Goal: Task Accomplishment & Management: Complete application form

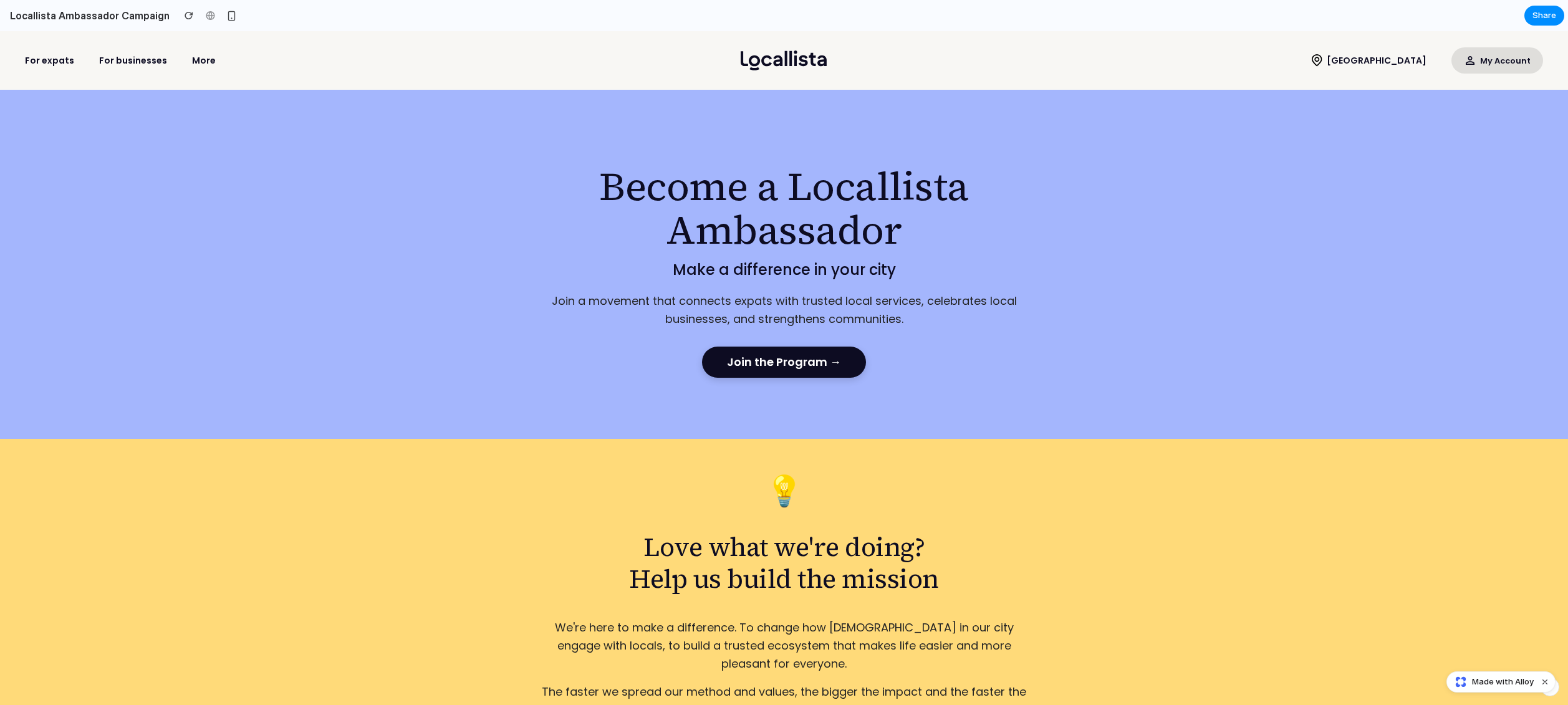
click at [822, 366] on link "Join the Program →" at bounding box center [783, 362] width 164 height 31
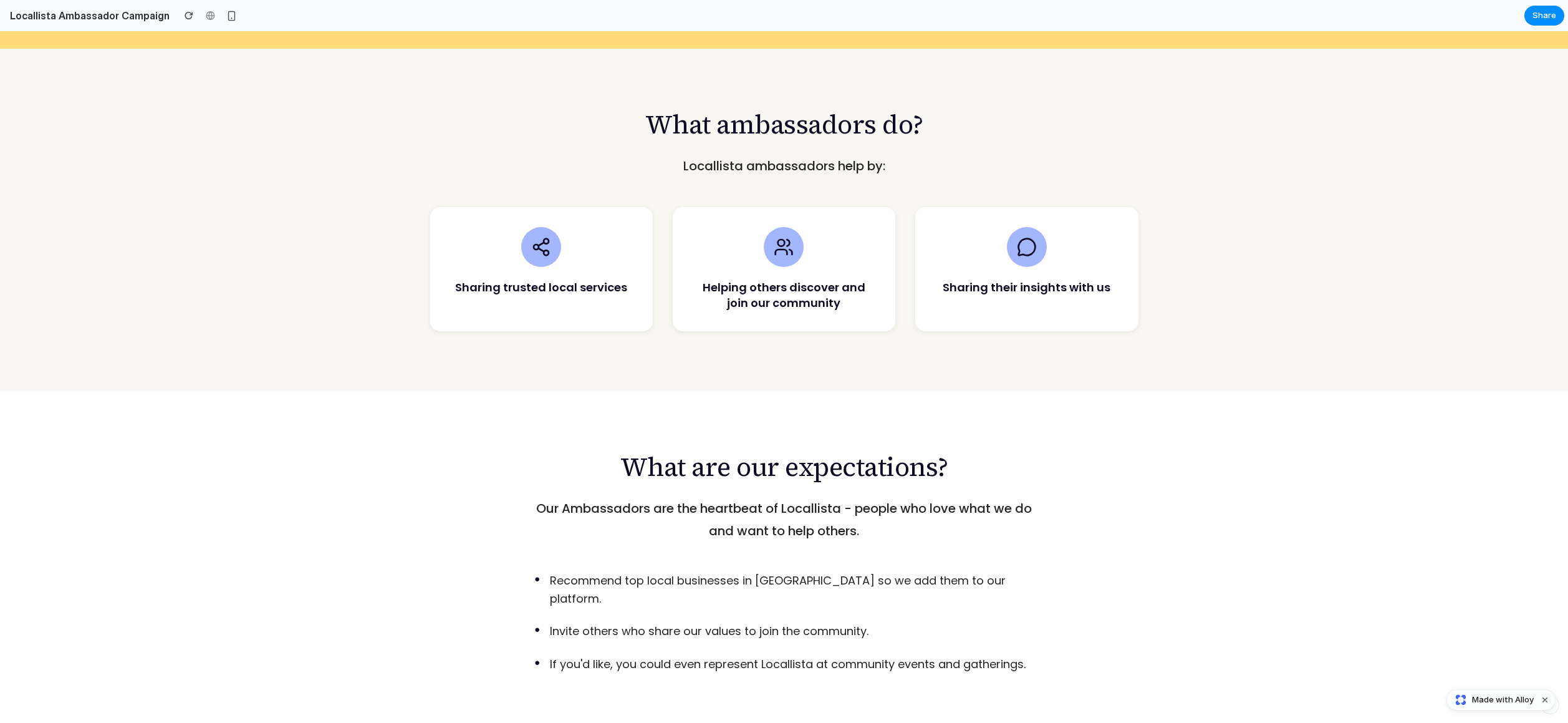
scroll to position [797, 0]
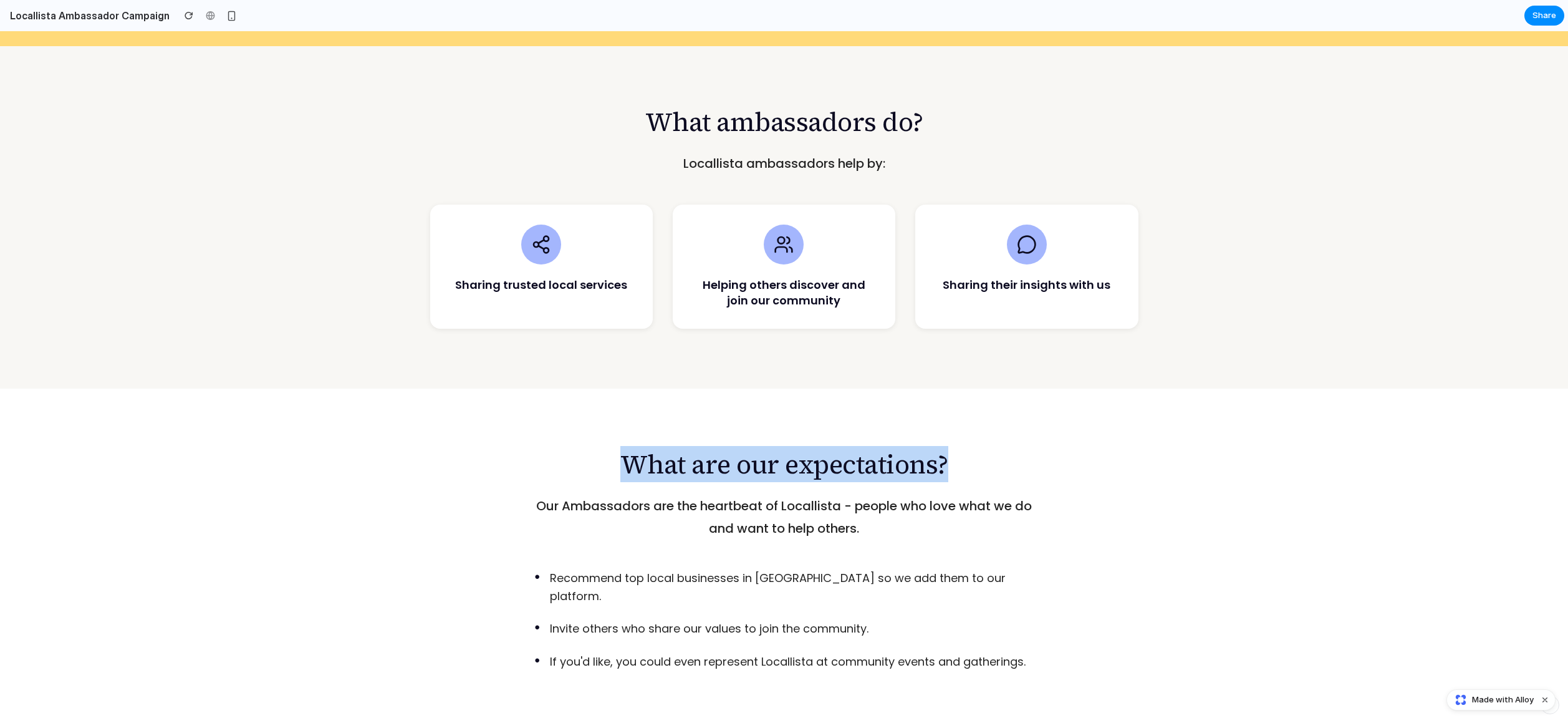
drag, startPoint x: 621, startPoint y: 446, endPoint x: 979, endPoint y: 453, distance: 358.1
click at [979, 453] on h2 "What are our expectations?" at bounding box center [785, 464] width 521 height 31
click at [1039, 454] on h2 "What are our expectations?" at bounding box center [785, 464] width 521 height 31
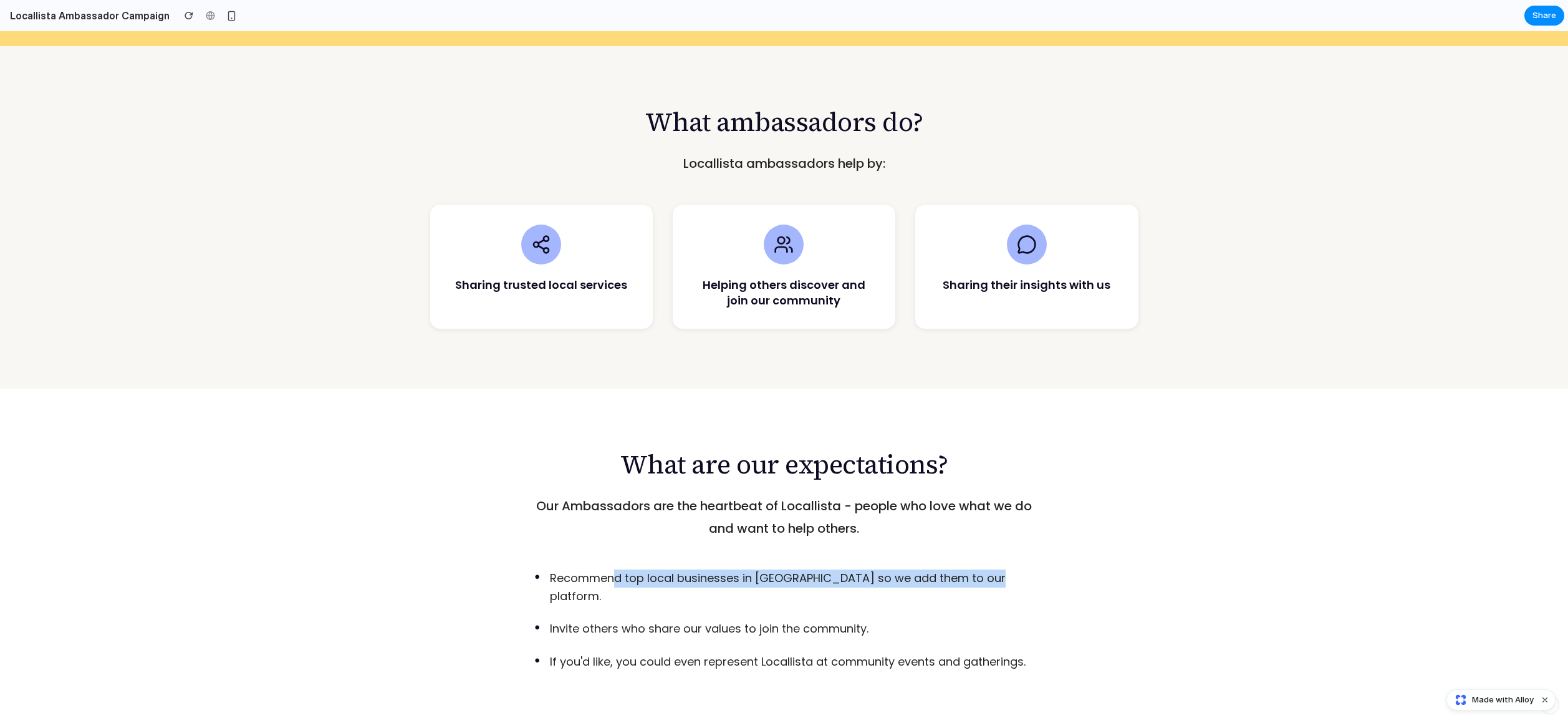
drag, startPoint x: 977, startPoint y: 566, endPoint x: 613, endPoint y: 558, distance: 364.1
click at [613, 570] on p "Recommend top local businesses in [GEOGRAPHIC_DATA] so we add them to our platf…" at bounding box center [792, 588] width 484 height 36
click at [598, 570] on p "Recommend top local businesses in [GEOGRAPHIC_DATA] so we add them to our platf…" at bounding box center [792, 588] width 484 height 36
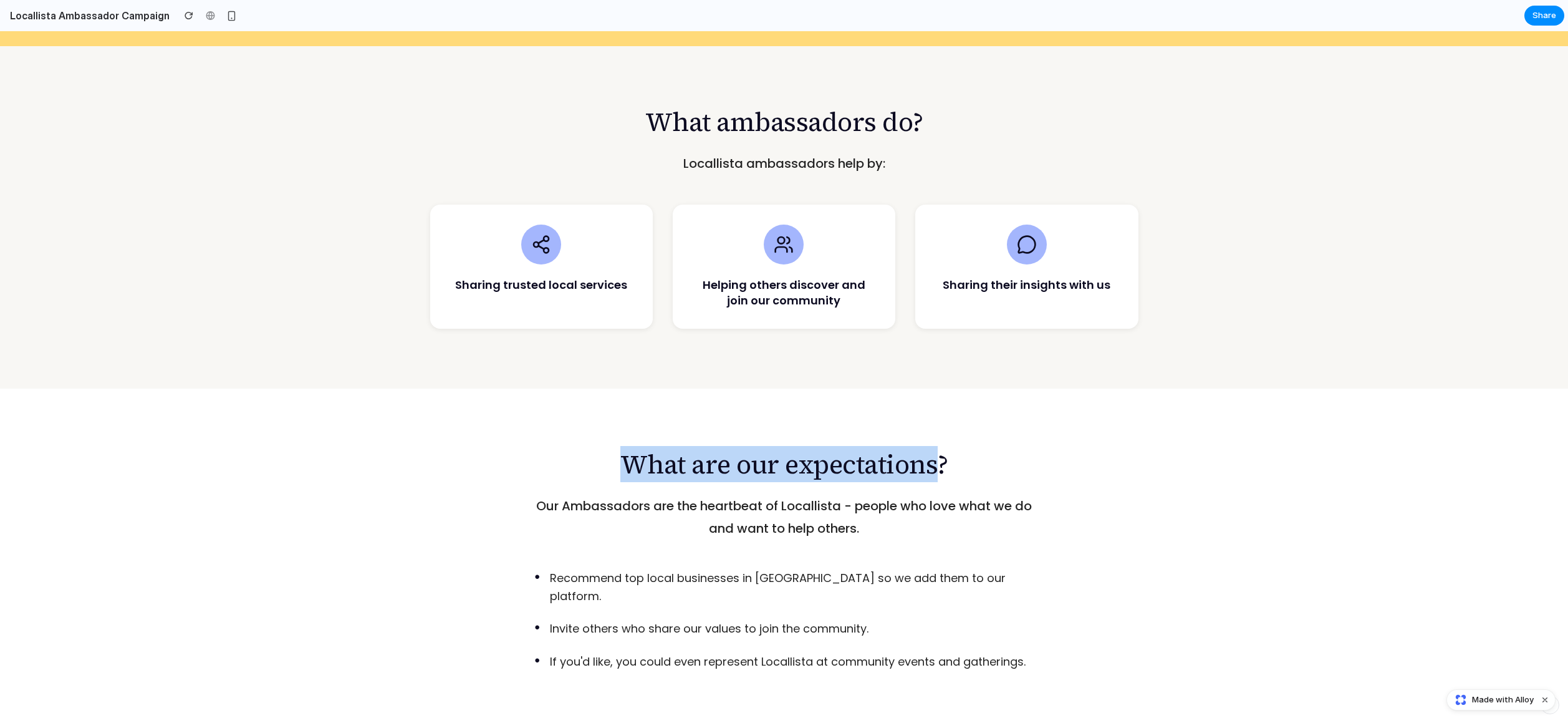
drag, startPoint x: 616, startPoint y: 441, endPoint x: 935, endPoint y: 443, distance: 319.0
click at [935, 449] on h2 "What are our expectations?" at bounding box center [785, 464] width 521 height 31
click at [897, 466] on div "What are our expectations? Our Ambassadors are the heartbeat of Locallista - pe…" at bounding box center [784, 560] width 561 height 223
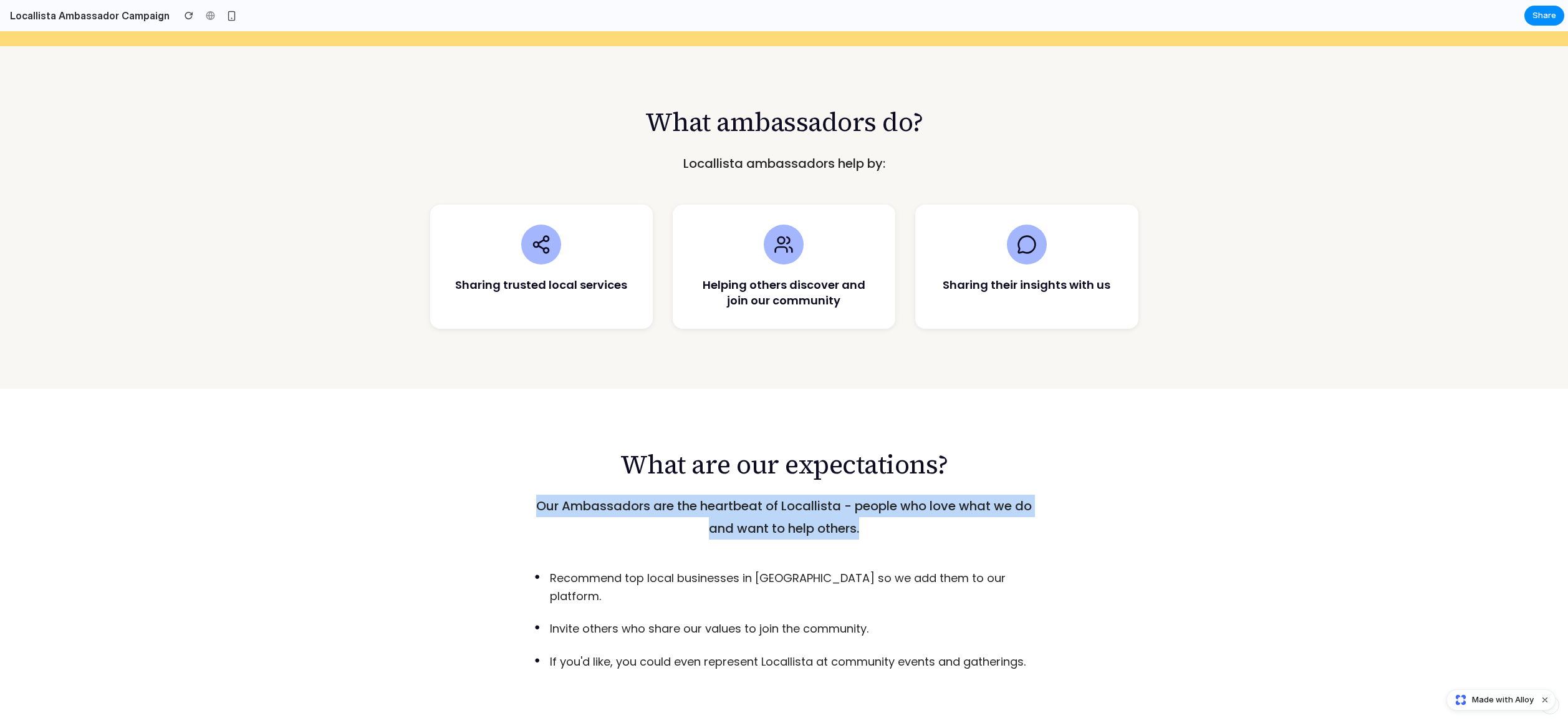
drag, startPoint x: 879, startPoint y: 512, endPoint x: 578, endPoint y: 469, distance: 304.1
click at [578, 469] on div "What are our expectations? Our Ambassadors are the heartbeat of Locallista - pe…" at bounding box center [784, 560] width 561 height 223
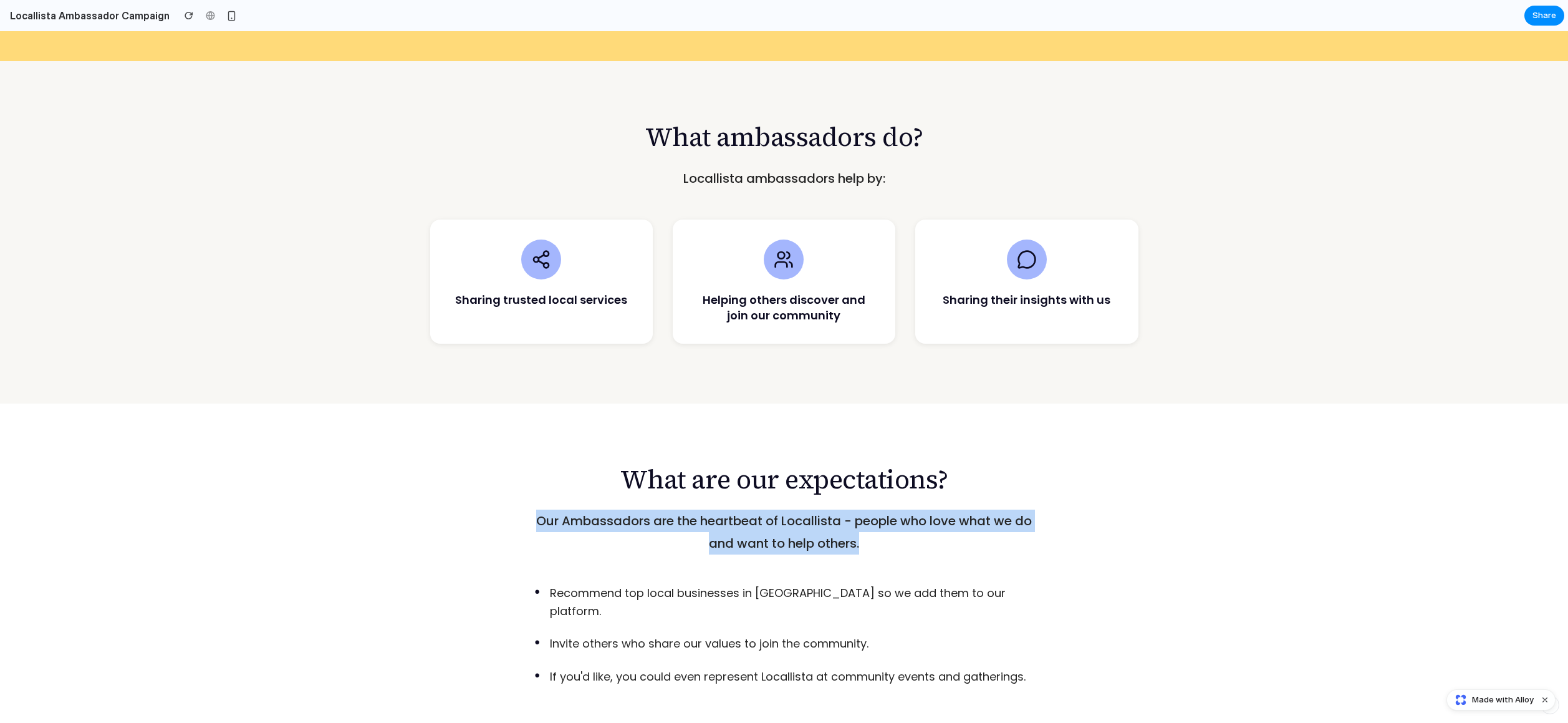
scroll to position [783, 0]
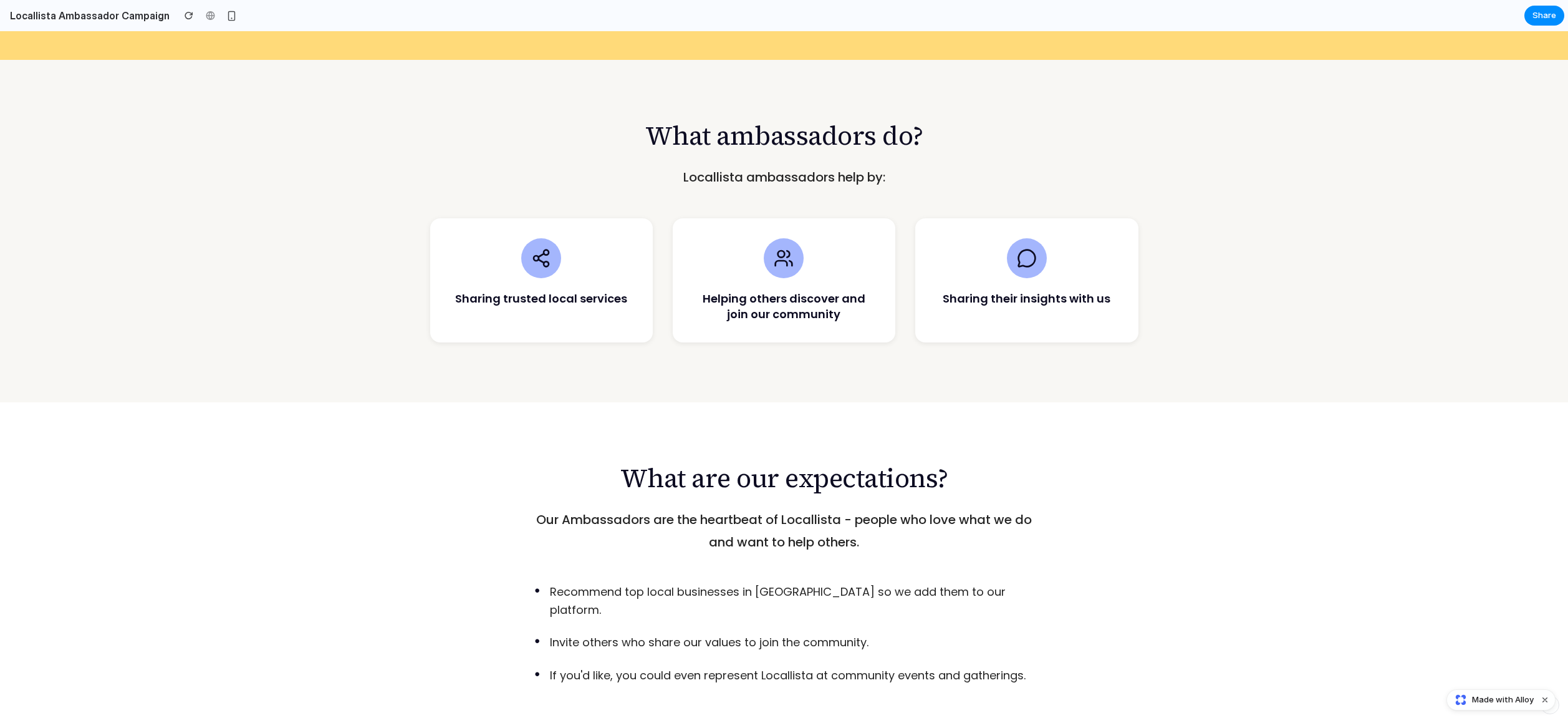
click at [1199, 537] on div "What are our expectations? Our Ambassadors are the heartbeat of Locallista - pe…" at bounding box center [784, 581] width 1568 height 358
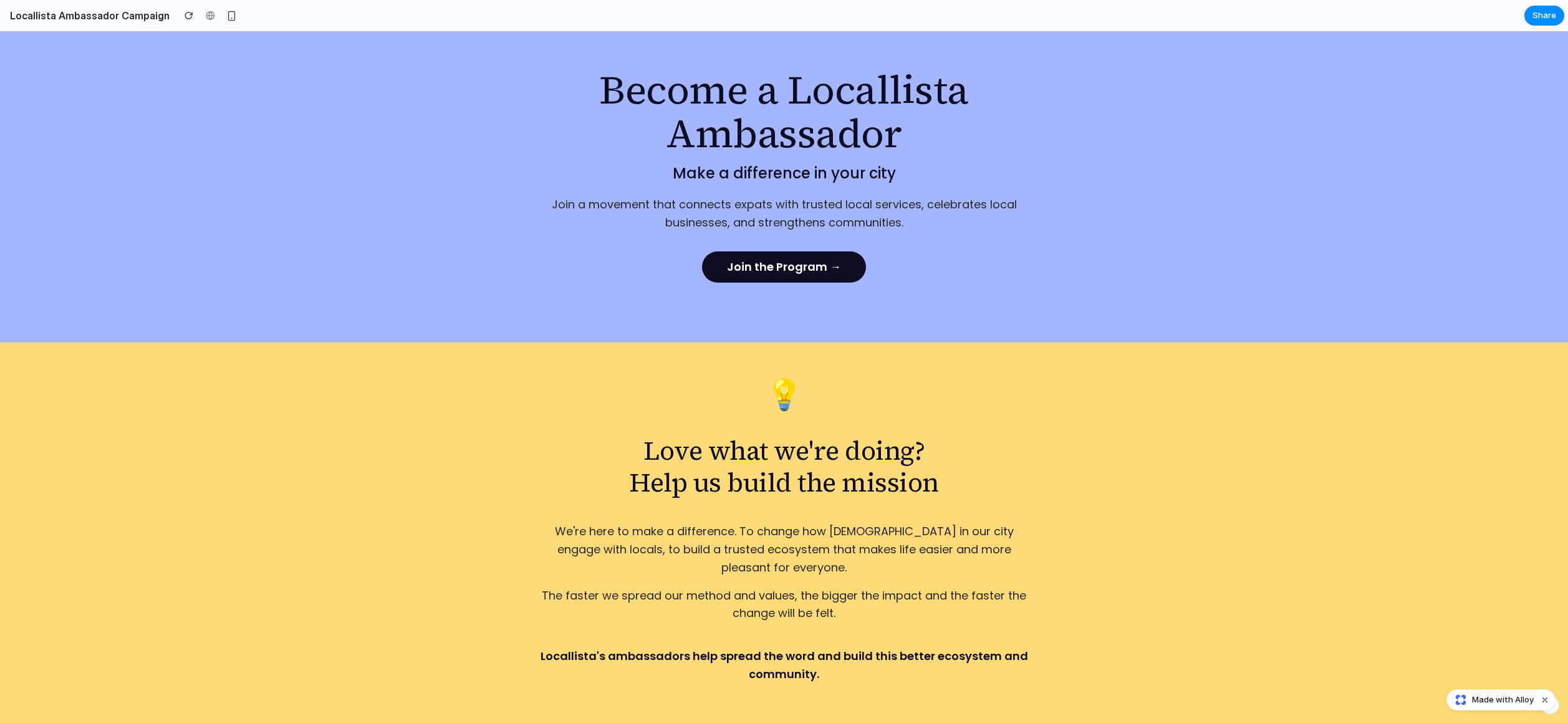
scroll to position [0, 0]
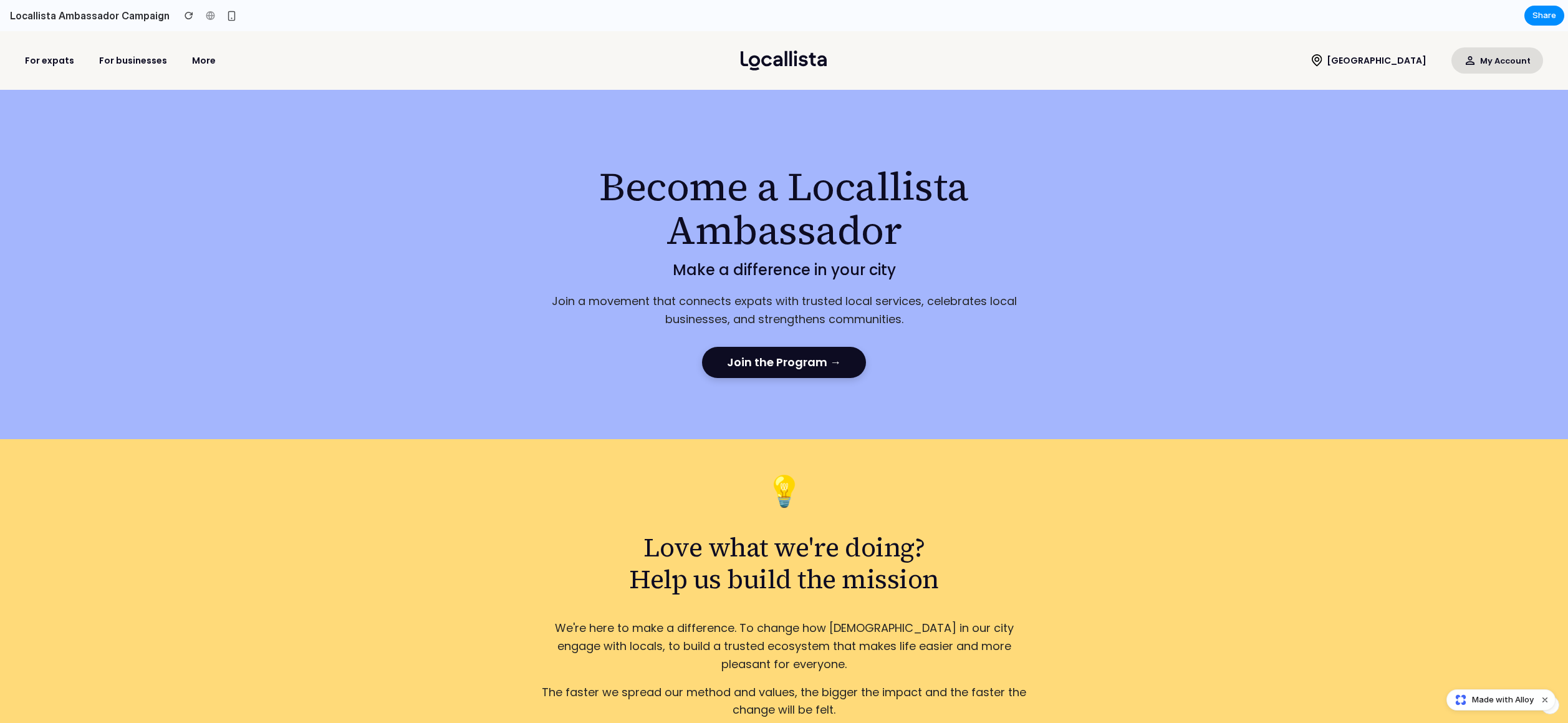
click at [794, 359] on link "Join the Program →" at bounding box center [783, 362] width 164 height 31
